Goal: Information Seeking & Learning: Learn about a topic

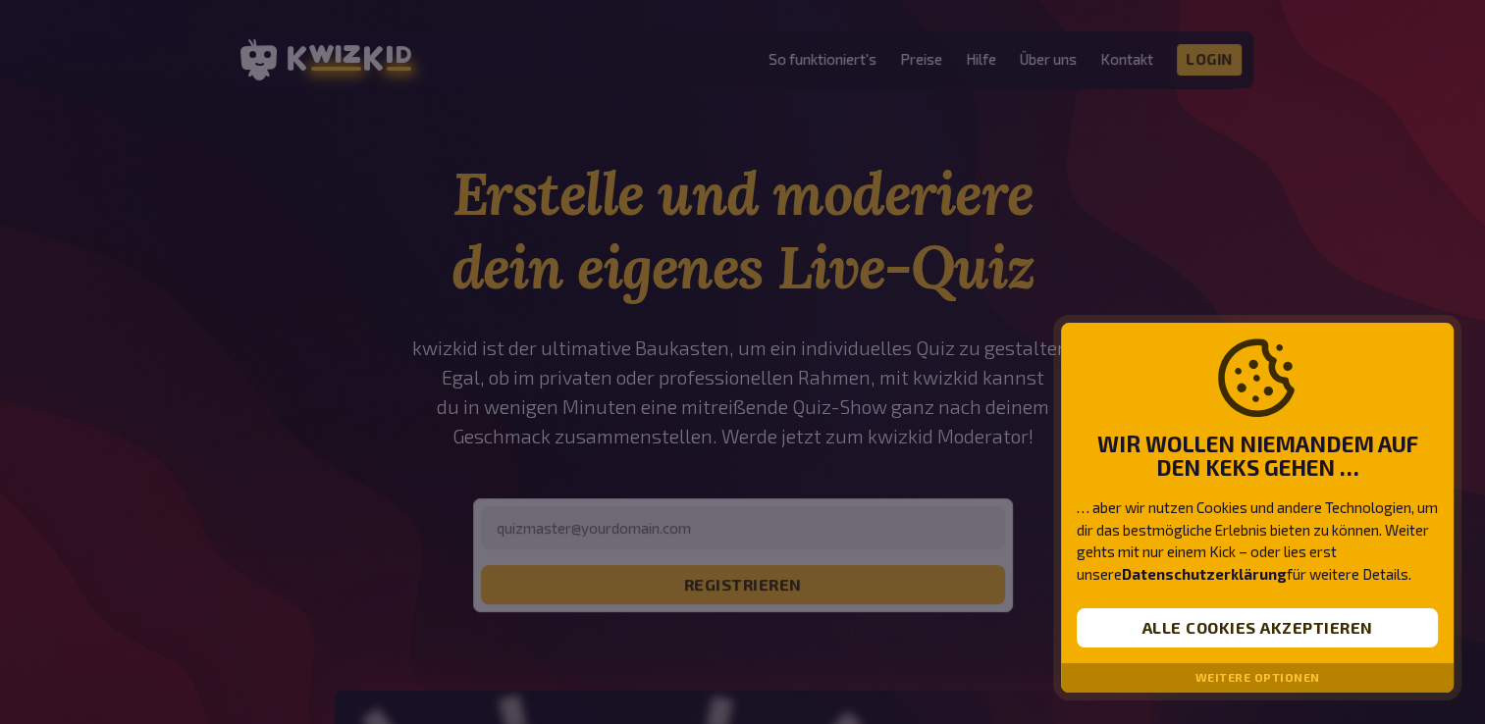
click at [1226, 677] on button "Weitere Optionen" at bounding box center [1257, 678] width 125 height 14
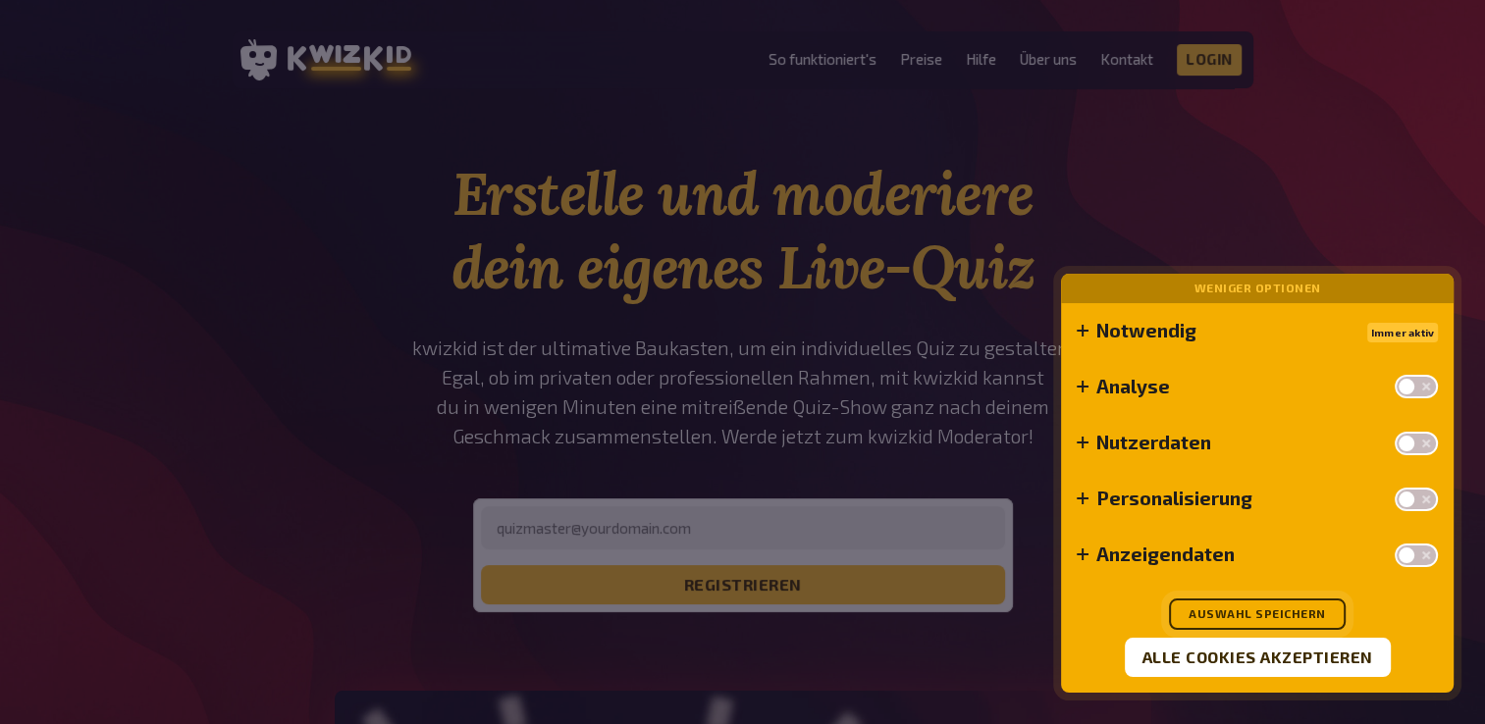
click at [1252, 616] on button "Auswahl speichern" at bounding box center [1257, 614] width 177 height 31
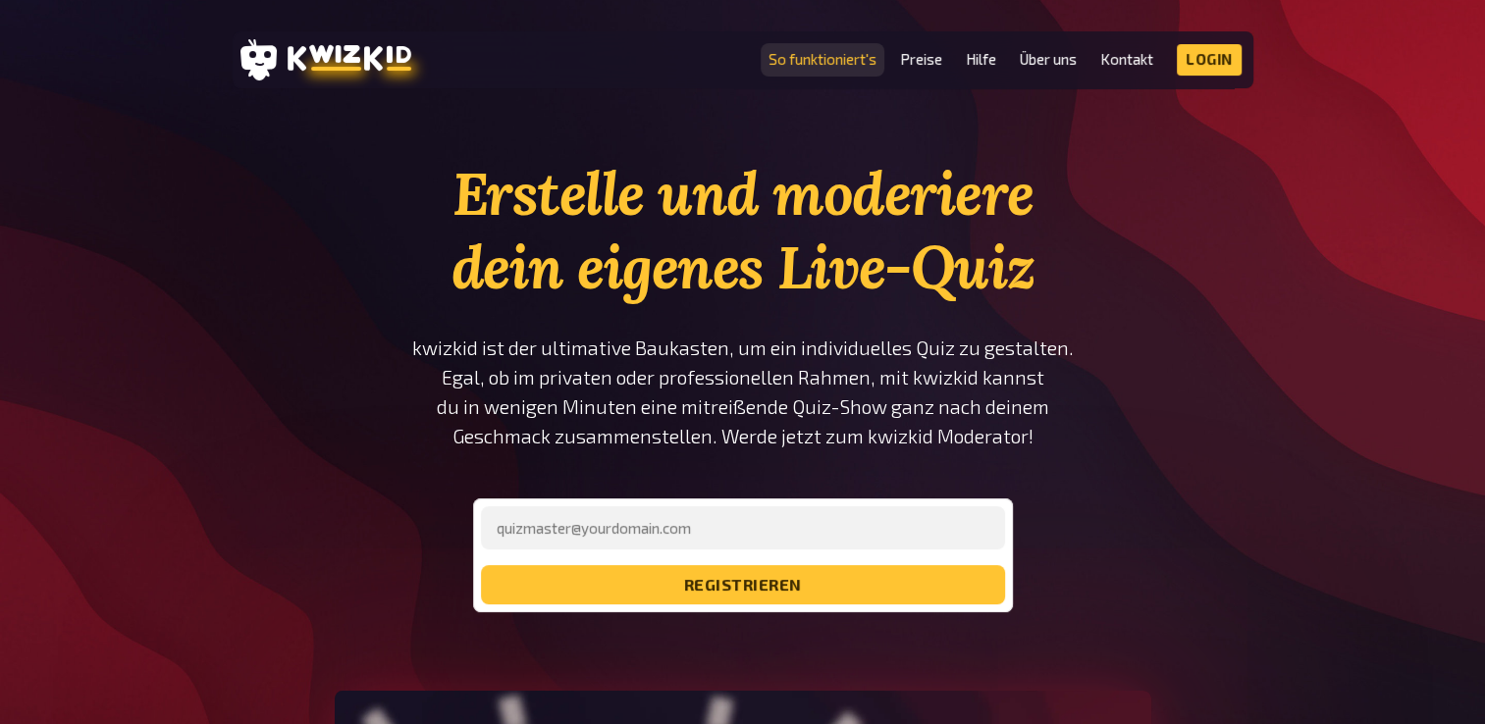
click at [836, 54] on link "So funktioniert's" at bounding box center [823, 59] width 108 height 17
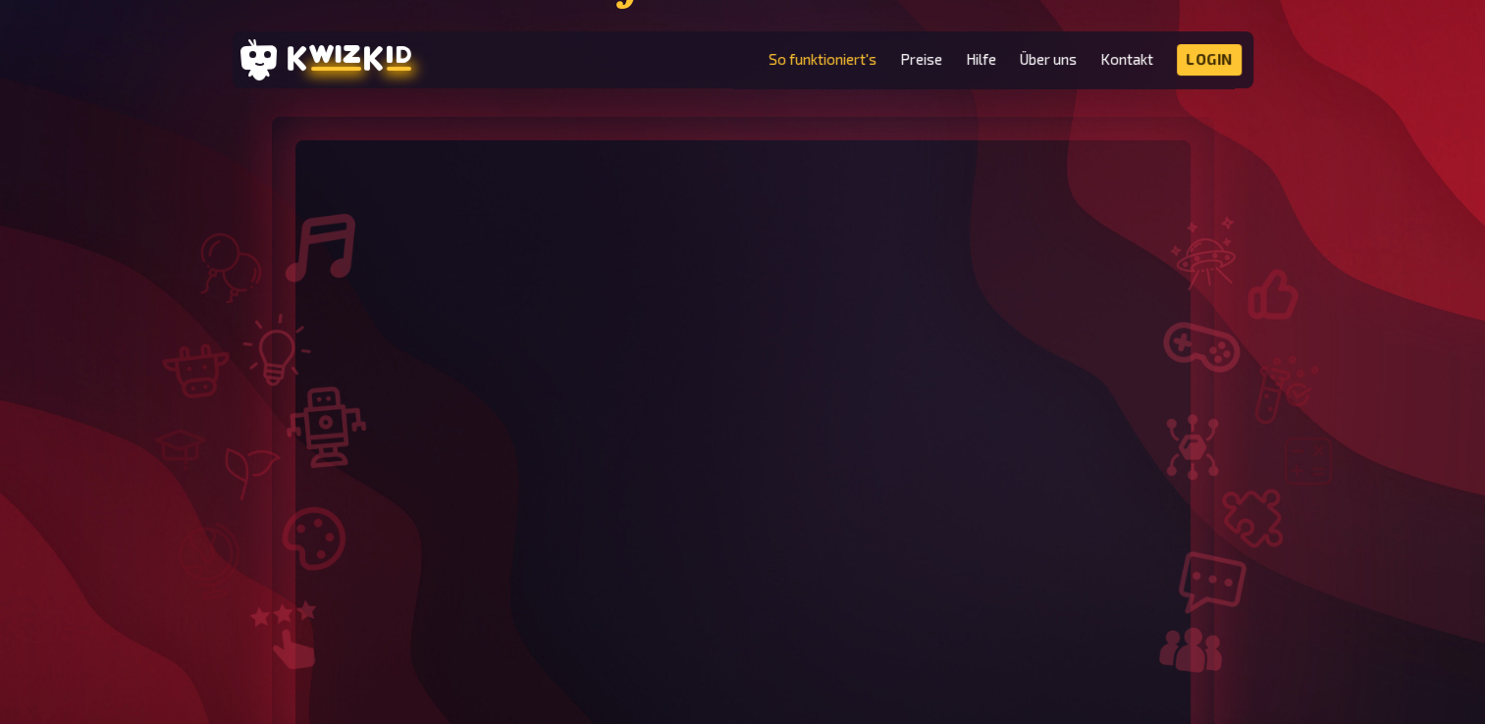
scroll to position [294, 0]
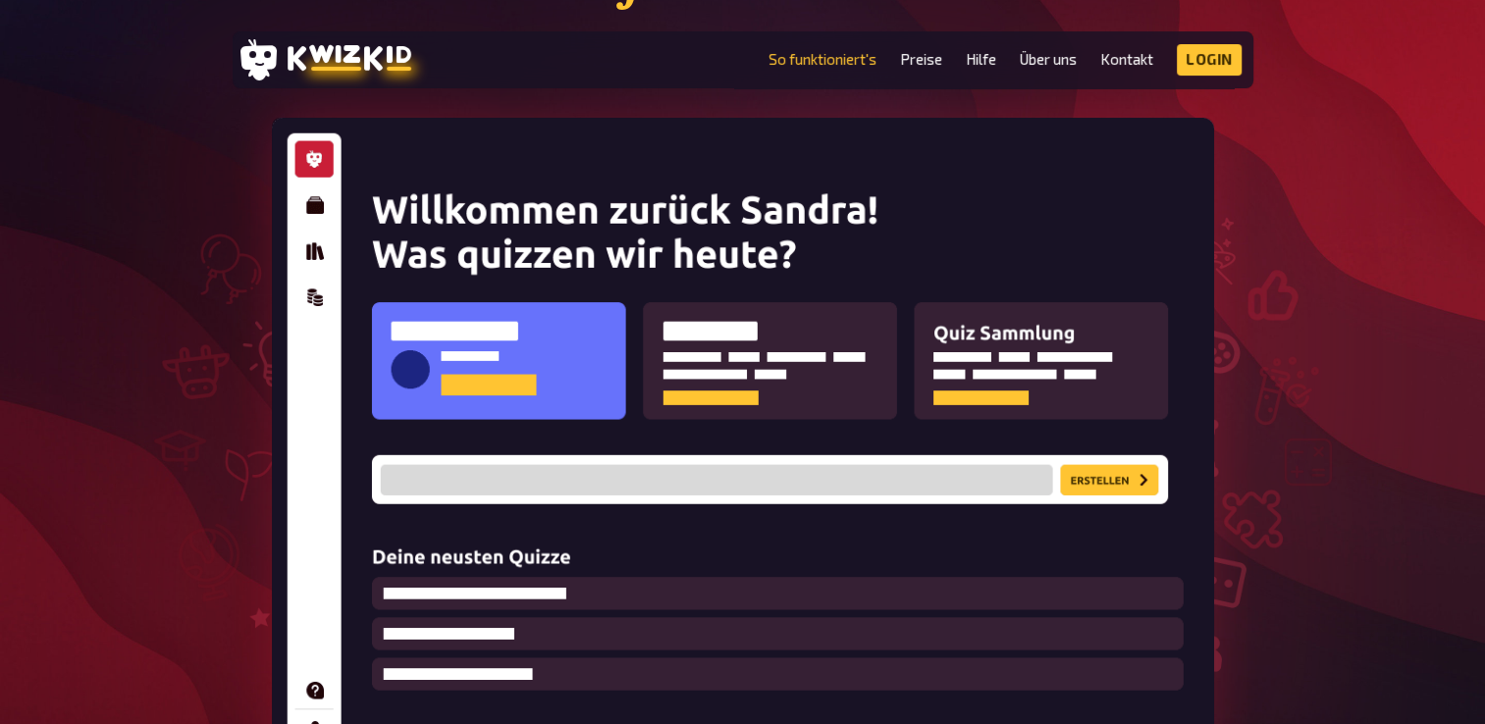
click at [315, 205] on img at bounding box center [743, 441] width 942 height 646
click at [916, 63] on link "Preise" at bounding box center [921, 59] width 42 height 17
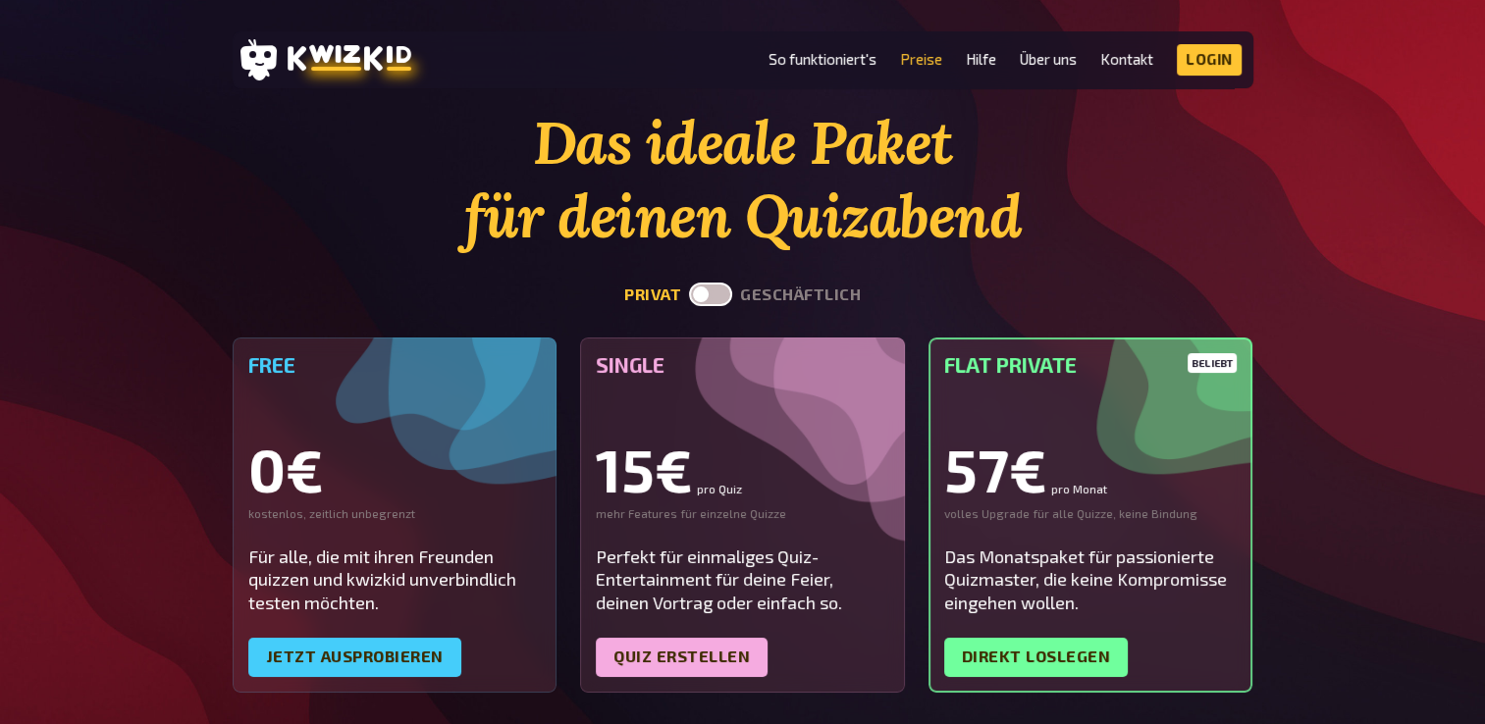
scroll to position [98, 0]
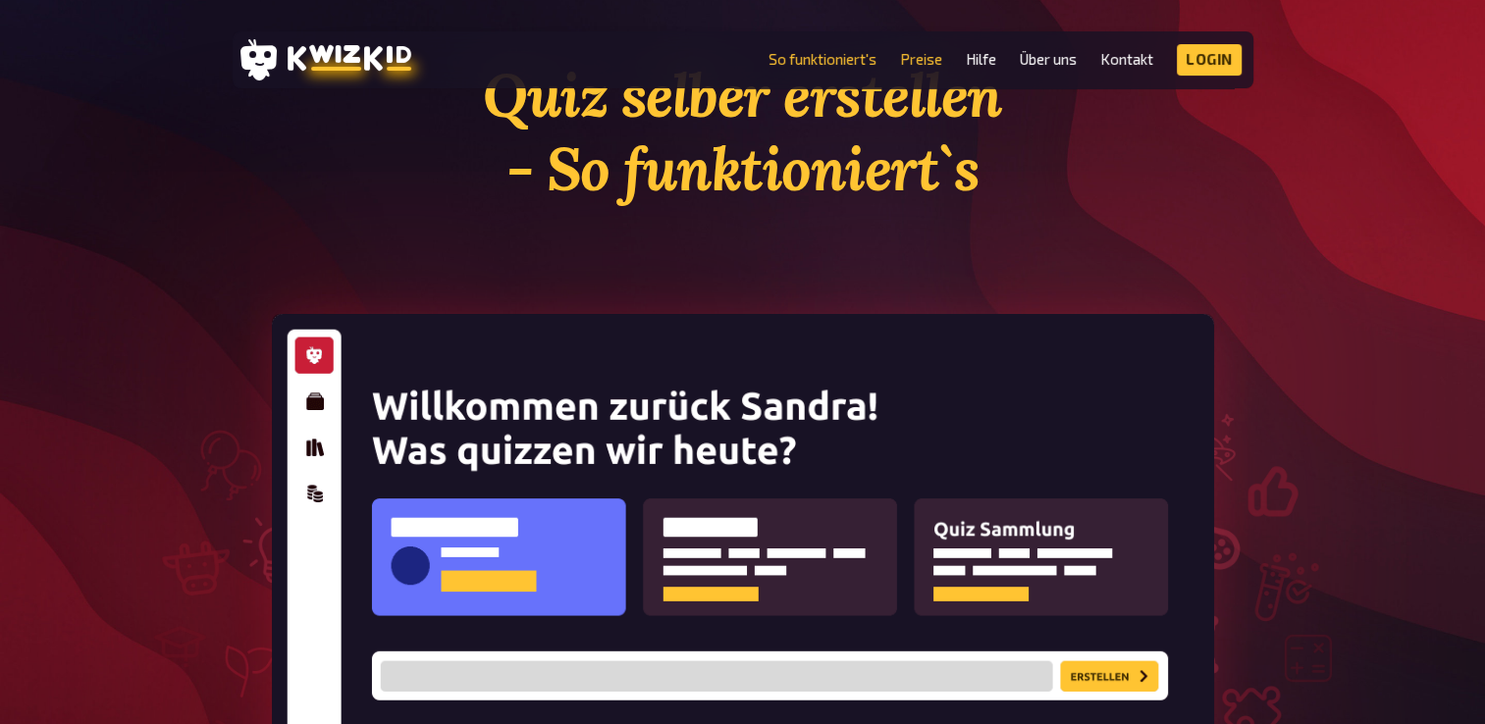
scroll to position [294, 0]
